Goal: Transaction & Acquisition: Register for event/course

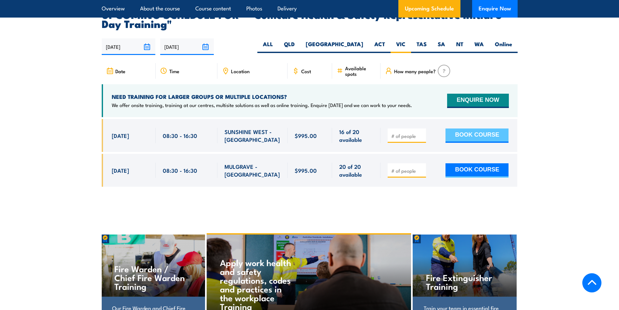
click at [475, 128] on button "BOOK COURSE" at bounding box center [476, 135] width 63 height 14
drag, startPoint x: 418, startPoint y: 125, endPoint x: 423, endPoint y: 126, distance: 4.7
click at [423, 133] on input "number" at bounding box center [407, 136] width 32 height 6
type input "1"
click at [422, 133] on input "1" at bounding box center [407, 136] width 32 height 6
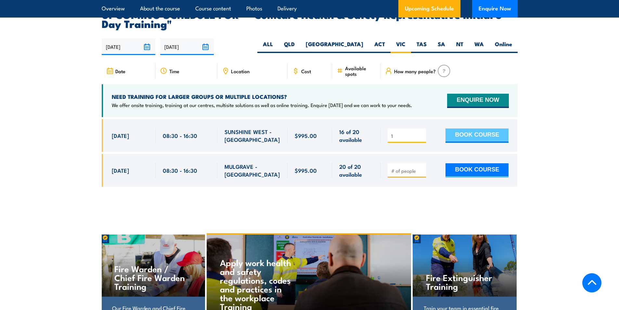
click at [468, 128] on button "BOOK COURSE" at bounding box center [476, 135] width 63 height 14
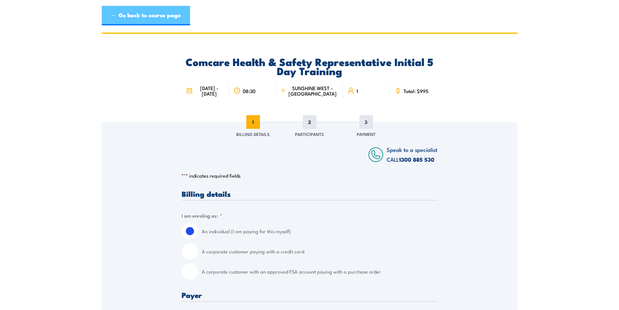
click at [132, 16] on link "← Go back to course page" at bounding box center [146, 15] width 88 height 19
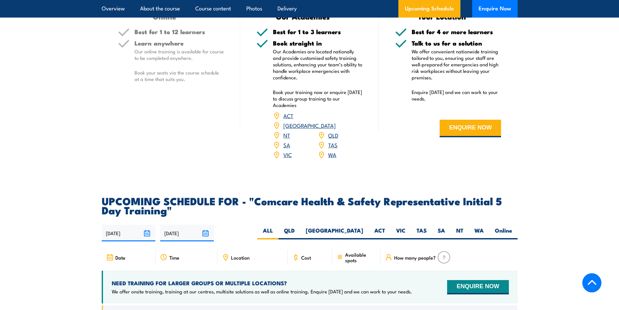
scroll to position [1105, 0]
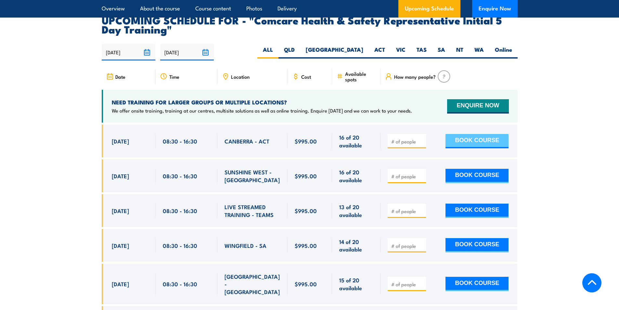
click at [483, 134] on button "BOOK COURSE" at bounding box center [476, 141] width 63 height 14
type input "1"
click at [422, 138] on input "1" at bounding box center [407, 141] width 32 height 6
click at [477, 134] on button "BOOK COURSE" at bounding box center [476, 141] width 63 height 14
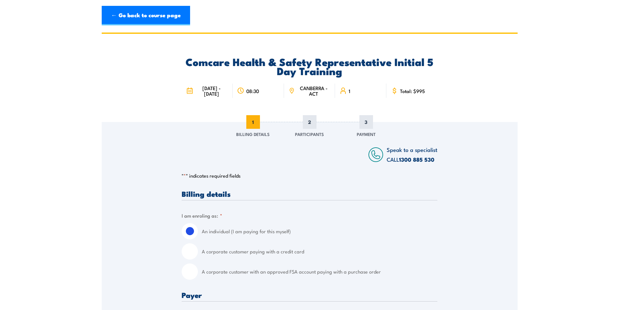
click at [191, 279] on input "A corporate customer with an approved FSA account paying with a purchase order" at bounding box center [190, 271] width 16 height 16
radio input "true"
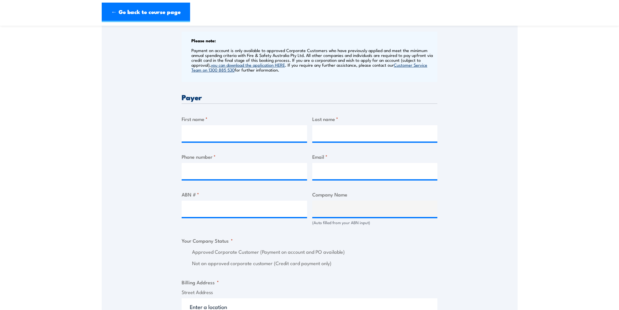
scroll to position [260, 0]
click at [215, 133] on input "First name *" at bounding box center [244, 132] width 125 height 16
type input "Tri"
click at [342, 135] on input "Last name *" at bounding box center [374, 132] width 125 height 16
type input "Nguyen"
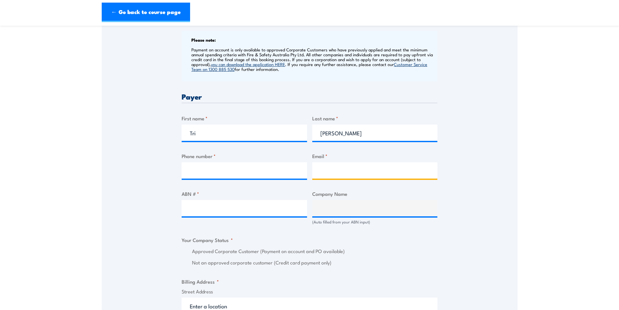
click at [328, 178] on input "Email *" at bounding box center [374, 170] width 125 height 16
type input "Tri"
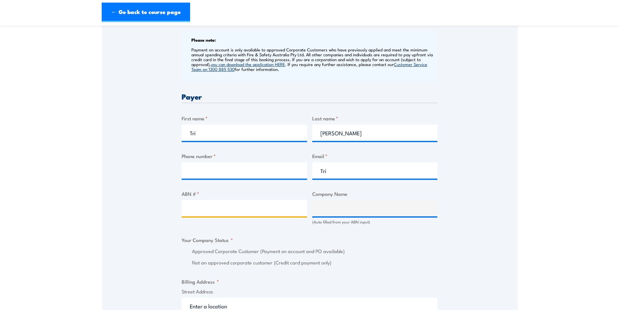
click at [198, 213] on input "ABN # *" at bounding box center [244, 208] width 125 height 16
click at [312, 246] on fieldset "Your Company Status * Approved Corporate Customer (Payment on account and PO av…" at bounding box center [310, 251] width 256 height 30
click at [207, 214] on input "ABN # *" at bounding box center [244, 208] width 125 height 16
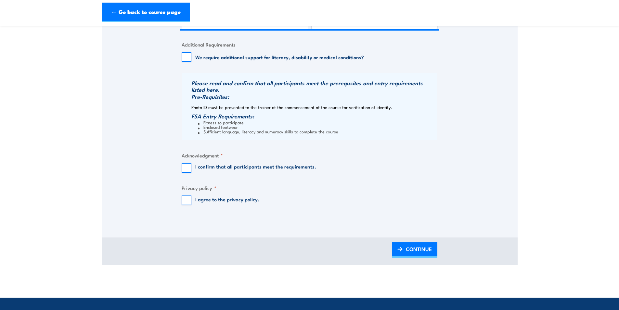
scroll to position [650, 0]
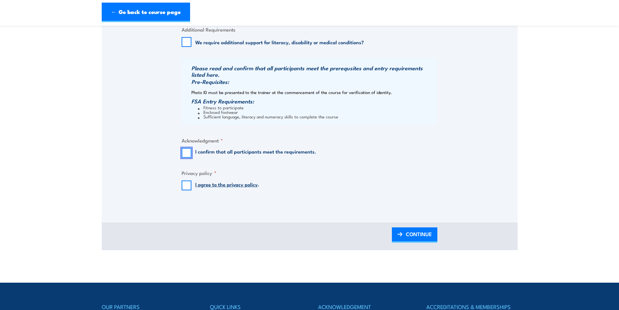
click at [184, 158] on input "I confirm that all participants meet the requirements." at bounding box center [187, 153] width 10 height 10
checkbox input "true"
click at [188, 190] on input "I agree to the privacy policy ." at bounding box center [187, 185] width 10 height 10
checkbox input "true"
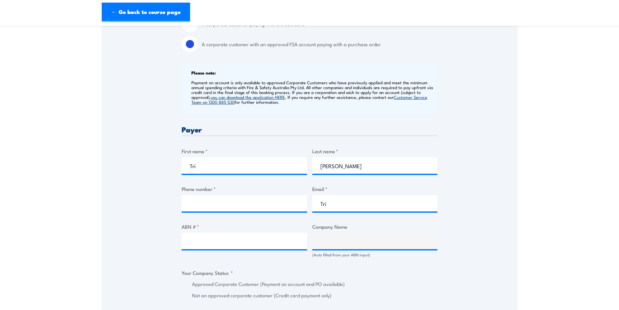
scroll to position [227, 0]
click at [227, 211] on input "Phone number *" at bounding box center [244, 203] width 125 height 16
type input "0434286360"
click at [232, 257] on div "ABN # *" at bounding box center [244, 239] width 125 height 35
click at [229, 239] on input "ABN # *" at bounding box center [244, 240] width 125 height 16
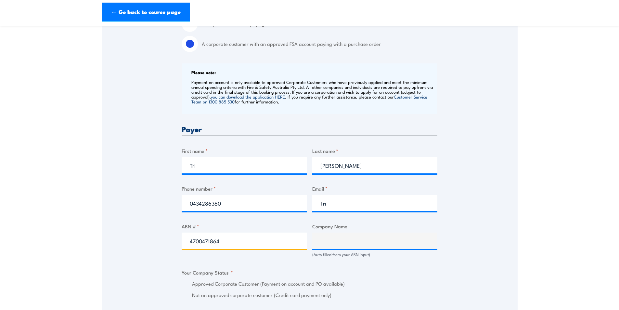
type input "47004718647"
type input "LINFOX AUSTRALIA PTY LTD"
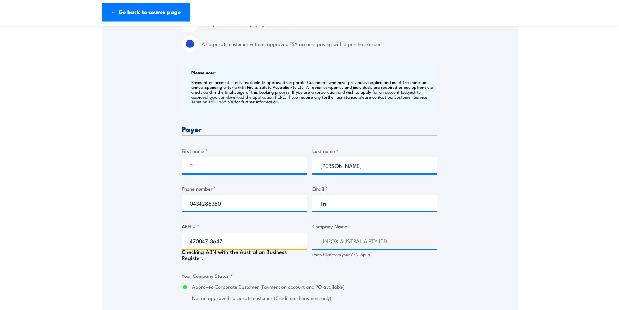
radio input "true"
type input "47004718647"
click at [539, 224] on section "Comcare Health & Safety Representative Initial 5 Day Training 15 - 19 September…" at bounding box center [309, 240] width 619 height 870
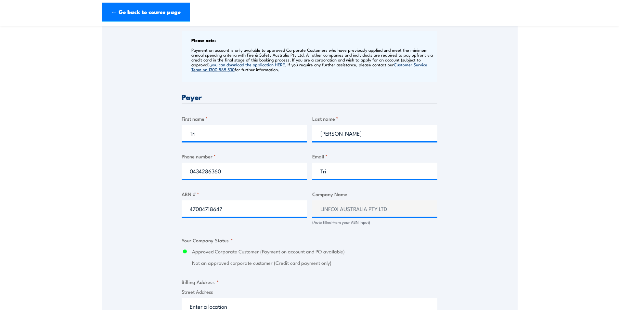
scroll to position [260, 0]
click at [547, 193] on section "Comcare Health & Safety Representative Initial 5 Day Training 15 - 19 September…" at bounding box center [309, 206] width 619 height 867
click at [341, 173] on input "Tri" at bounding box center [374, 170] width 125 height 16
click at [217, 139] on input "Tri" at bounding box center [244, 132] width 125 height 16
type input "T"
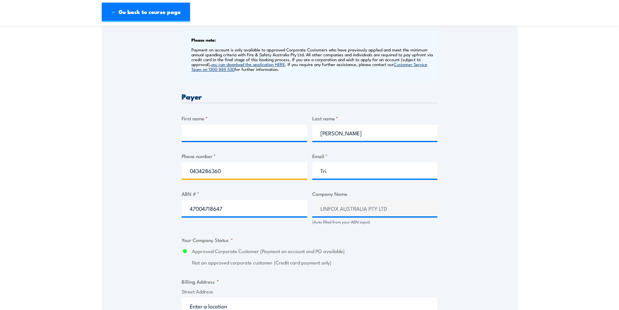
click at [233, 178] on input "0434286360" at bounding box center [244, 170] width 125 height 16
type input "0"
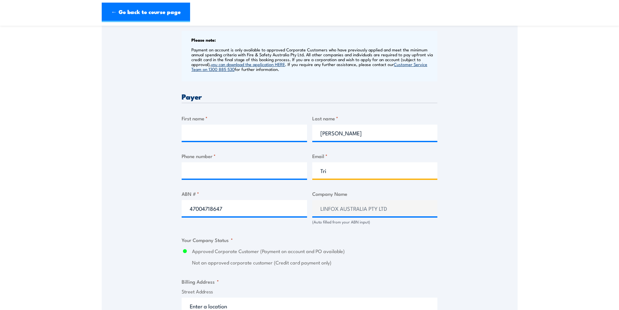
click at [337, 175] on input "Tri" at bounding box center [374, 170] width 125 height 16
type input "T"
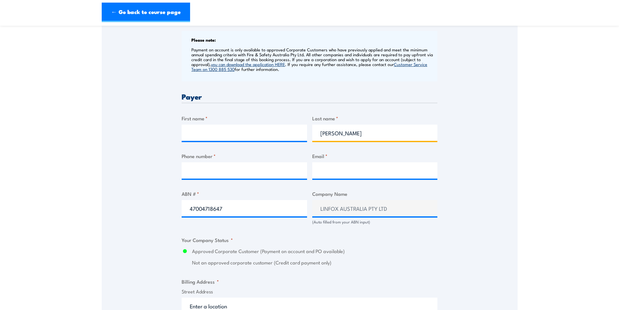
click at [345, 134] on input "Nguyen" at bounding box center [374, 132] width 125 height 16
type input "N"
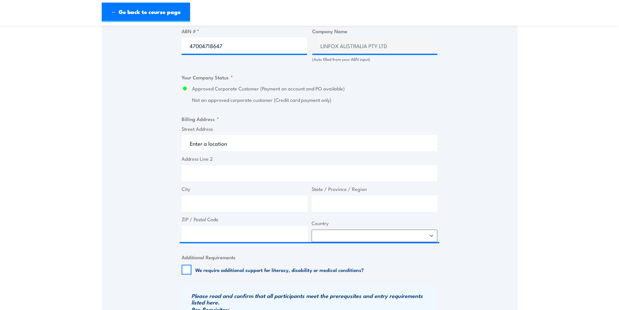
scroll to position [455, 0]
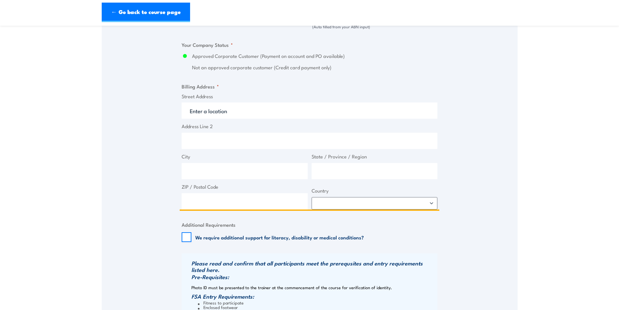
click at [208, 118] on input "Street Address" at bounding box center [310, 110] width 256 height 16
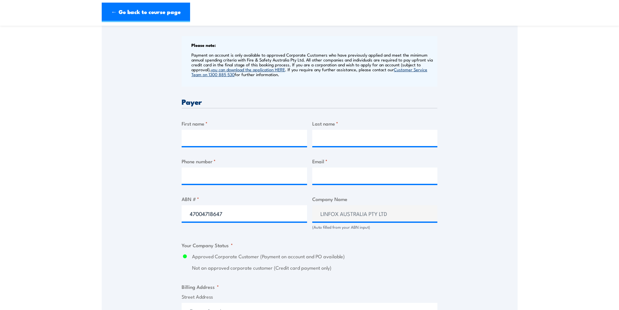
scroll to position [260, 0]
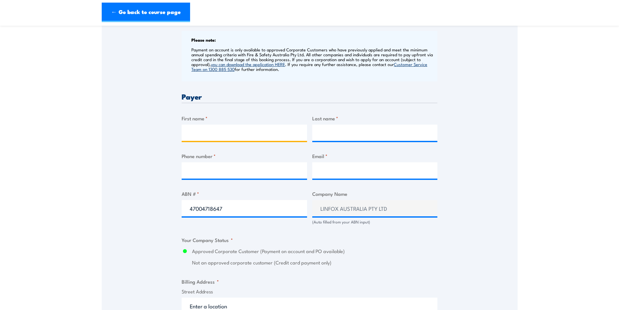
click at [230, 137] on input "First name *" at bounding box center [244, 132] width 125 height 16
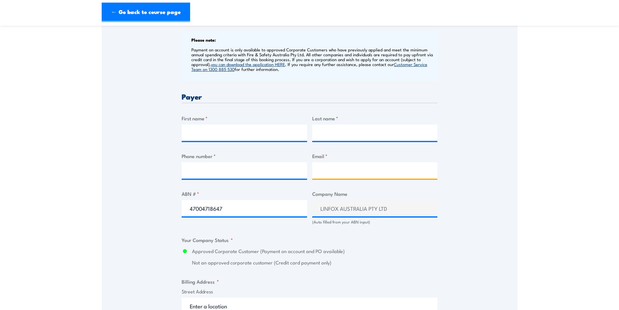
click at [328, 177] on input "Email *" at bounding box center [374, 170] width 125 height 16
type input "Somerton_admin@linfox.com"
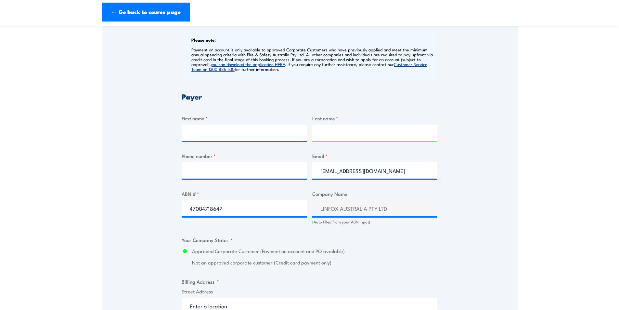
click at [326, 141] on input "Last name *" at bounding box center [374, 132] width 125 height 16
type input "Nunn"
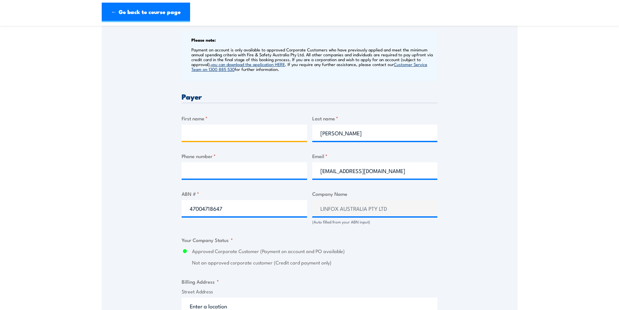
click at [242, 135] on input "First name *" at bounding box center [244, 132] width 125 height 16
type input "Claire"
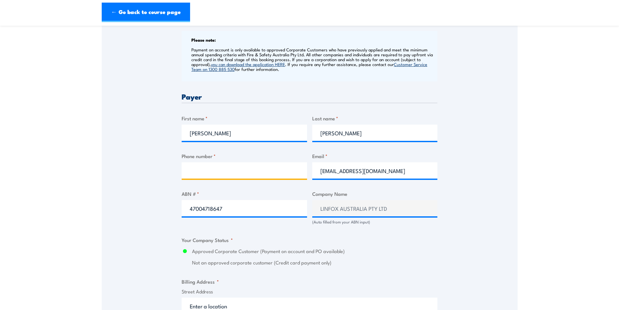
click at [213, 177] on input "Phone number *" at bounding box center [244, 170] width 125 height 16
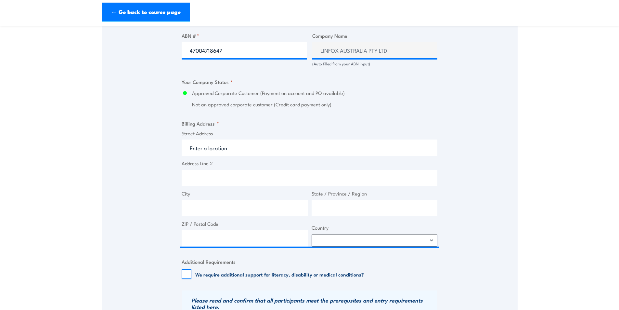
scroll to position [487, 0]
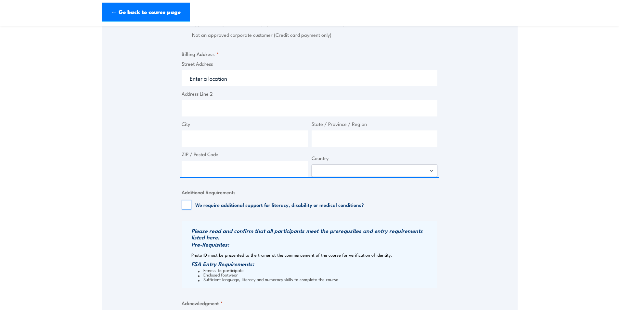
type input "99304654"
click at [214, 85] on input "Street Address" at bounding box center [310, 78] width 256 height 16
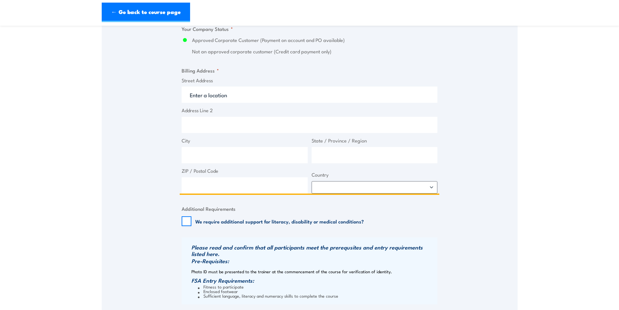
scroll to position [455, 0]
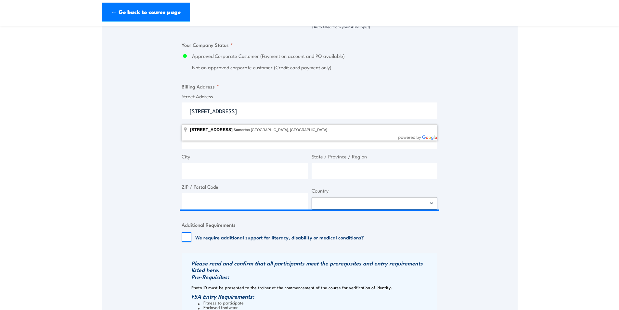
type input "50-100 Union Rd, Somerton VIC, Australia"
type input "50 Union Rd"
type input "Somerton"
type input "Victoria"
type input "3062"
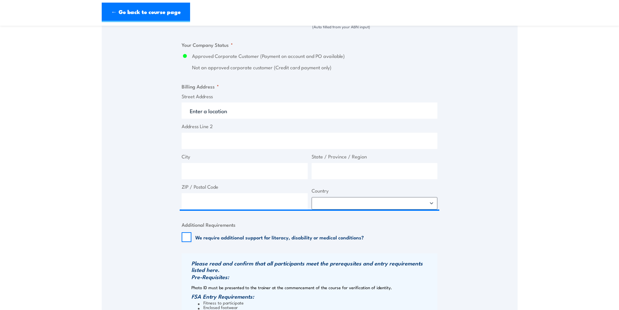
select select "[GEOGRAPHIC_DATA]"
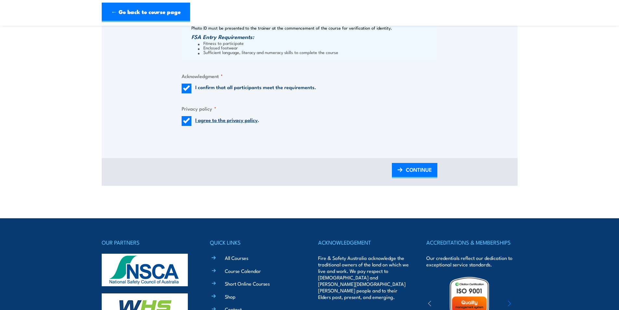
scroll to position [715, 0]
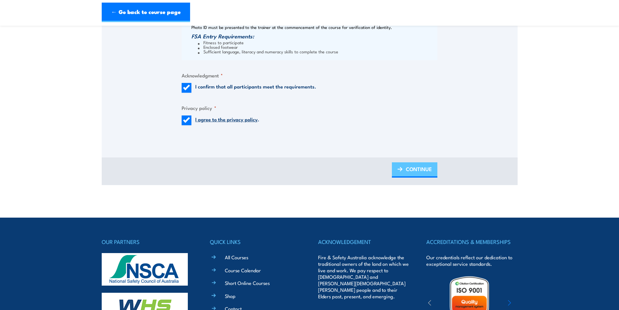
click at [405, 171] on link "CONTINUE" at bounding box center [414, 169] width 45 height 15
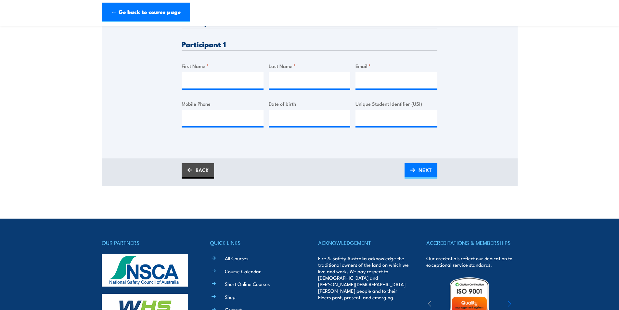
scroll to position [130, 0]
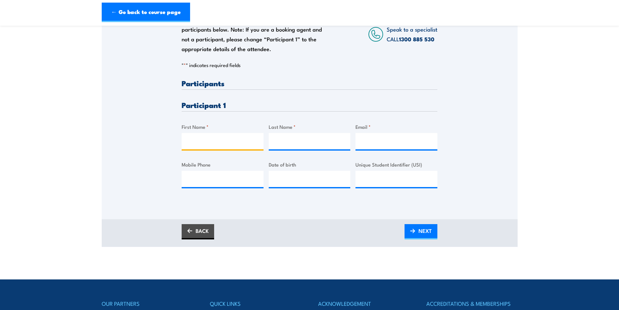
click at [204, 142] on input "First Name *" at bounding box center [223, 141] width 82 height 16
type input "Tri"
click at [301, 148] on input "Last Name *" at bounding box center [310, 141] width 82 height 16
type input "Nguyen"
click at [394, 149] on input "Email *" at bounding box center [396, 141] width 82 height 16
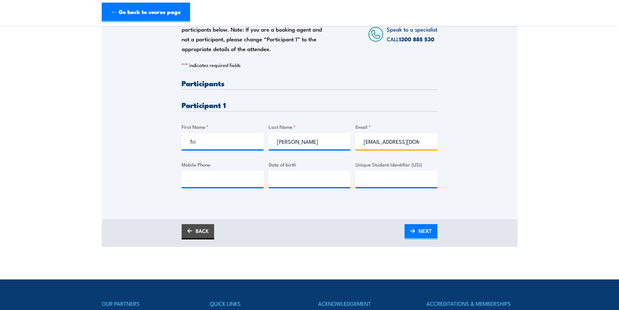
type input "otreee@hotmail.com"
click at [226, 184] on input "Mobile Phone" at bounding box center [223, 179] width 82 height 16
type input "0434"
click at [298, 187] on input "__/__/____" at bounding box center [310, 179] width 82 height 16
type input "01/11/1983"
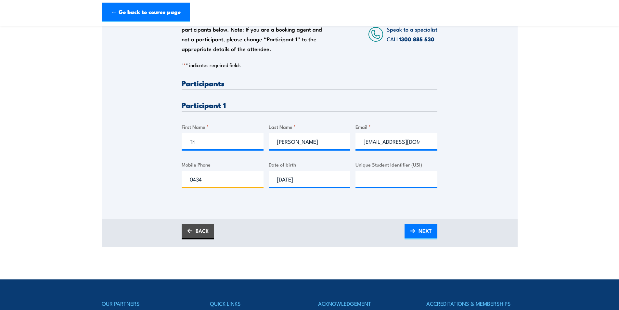
click at [229, 187] on input "0434" at bounding box center [223, 179] width 82 height 16
type input "0434286360"
click at [417, 237] on link "NEXT" at bounding box center [421, 231] width 33 height 15
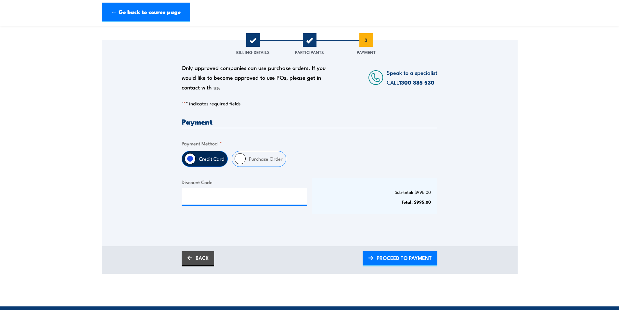
scroll to position [97, 0]
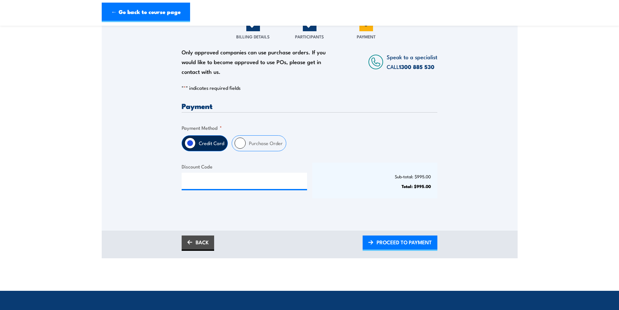
click at [237, 148] on input "Purchase Order" at bounding box center [240, 142] width 11 height 11
radio input "true"
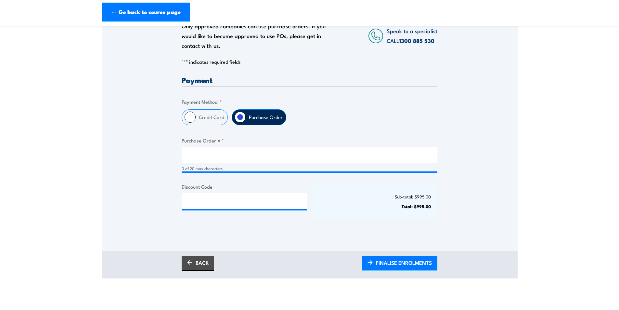
scroll to position [130, 0]
